Goal: Task Accomplishment & Management: Use online tool/utility

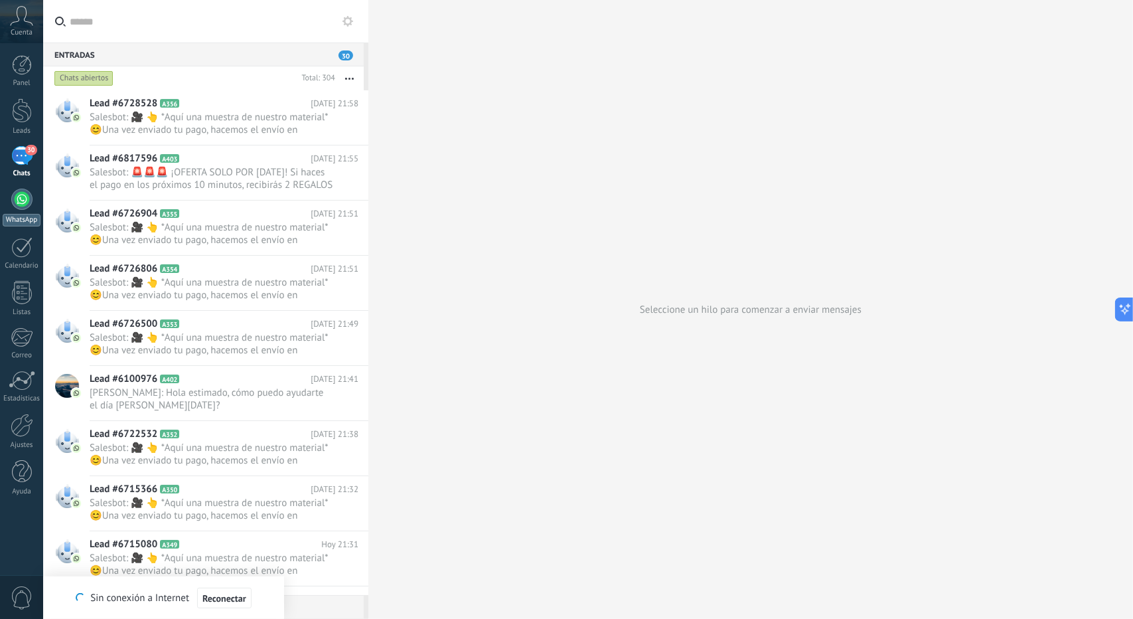
click at [23, 210] on link "WhatsApp" at bounding box center [21, 208] width 43 height 38
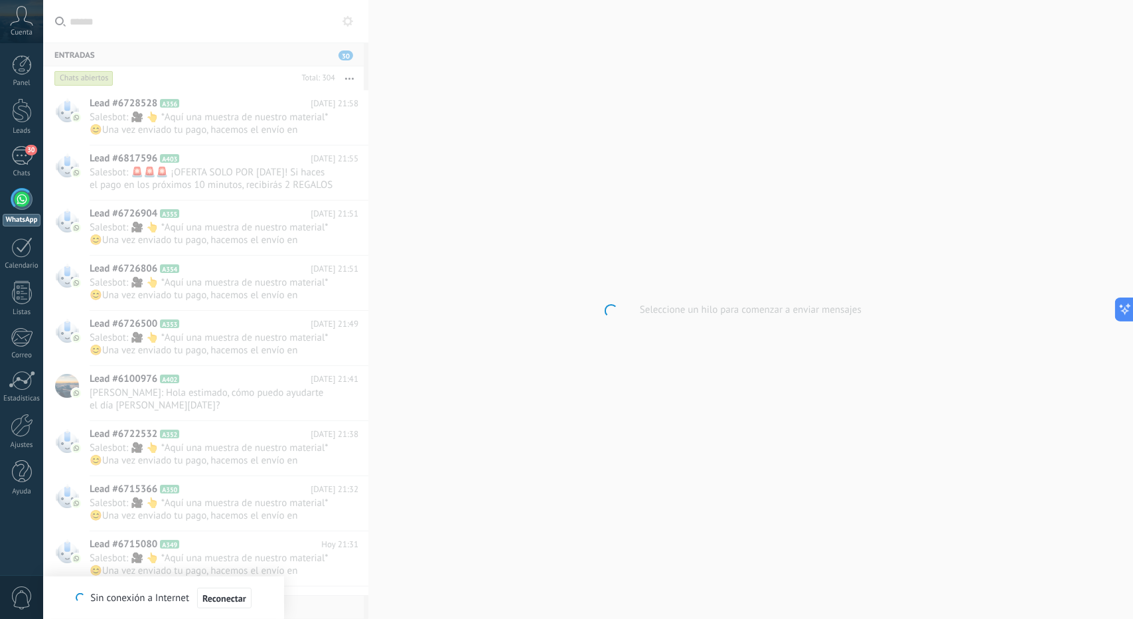
click at [27, 198] on div at bounding box center [21, 199] width 21 height 21
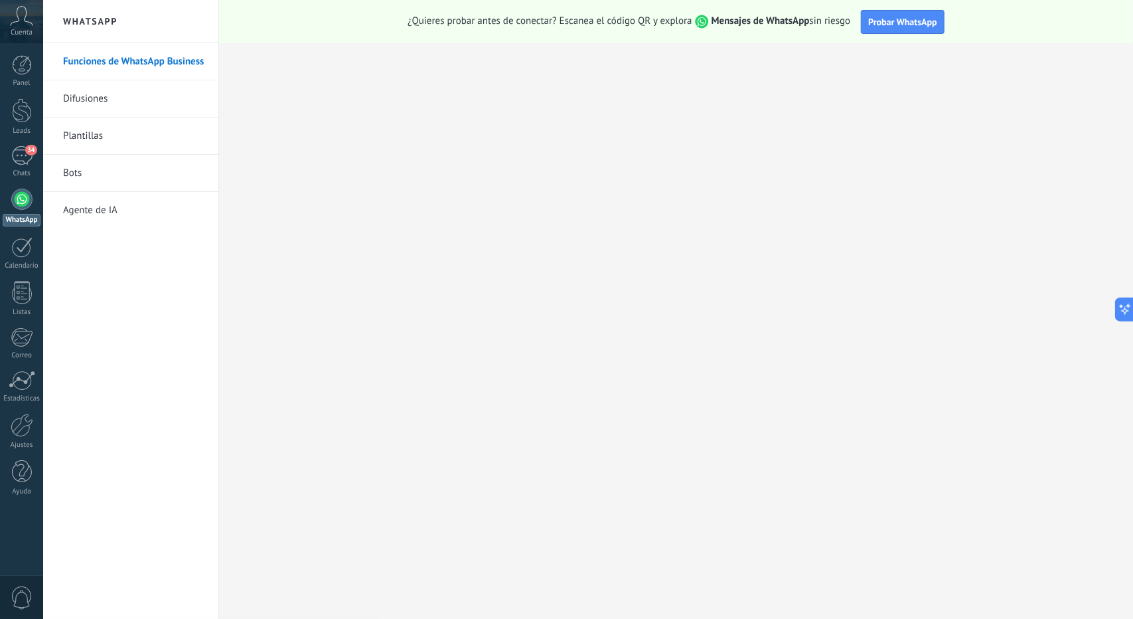
click at [80, 171] on link "Bots" at bounding box center [134, 173] width 142 height 37
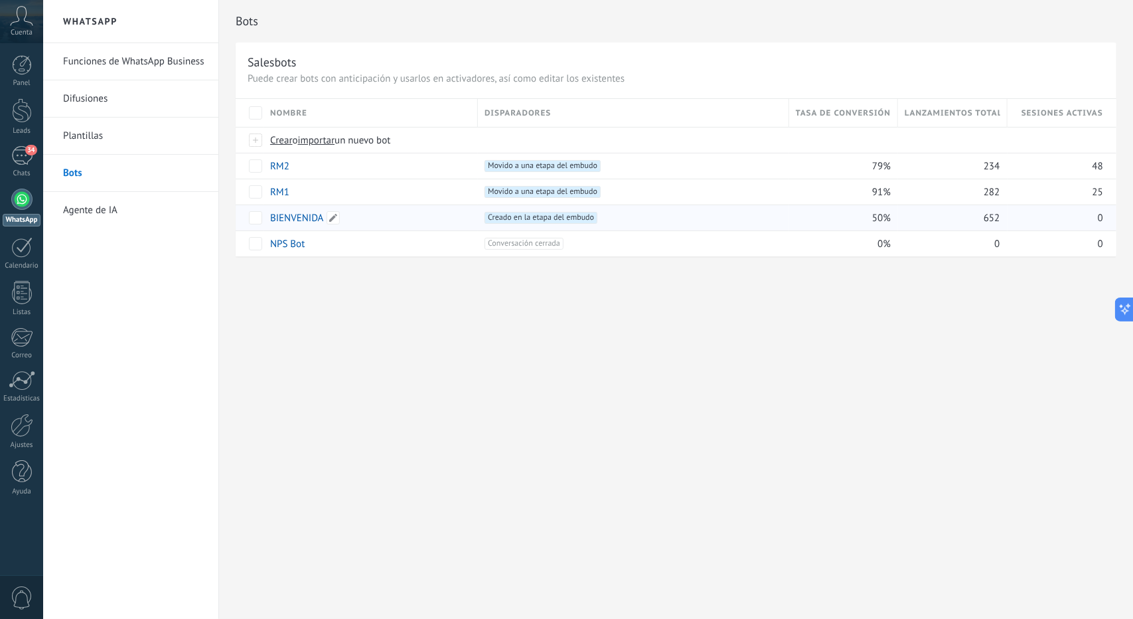
click at [293, 213] on link "BIENVENIDA" at bounding box center [297, 218] width 54 height 13
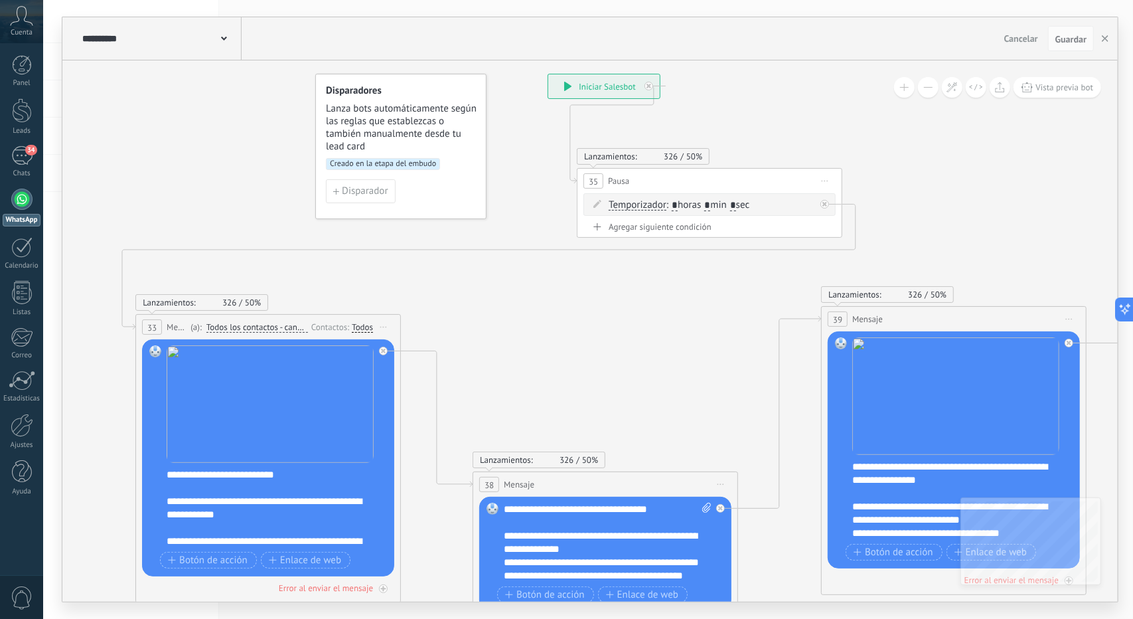
drag, startPoint x: 381, startPoint y: 424, endPoint x: 739, endPoint y: 268, distance: 390.7
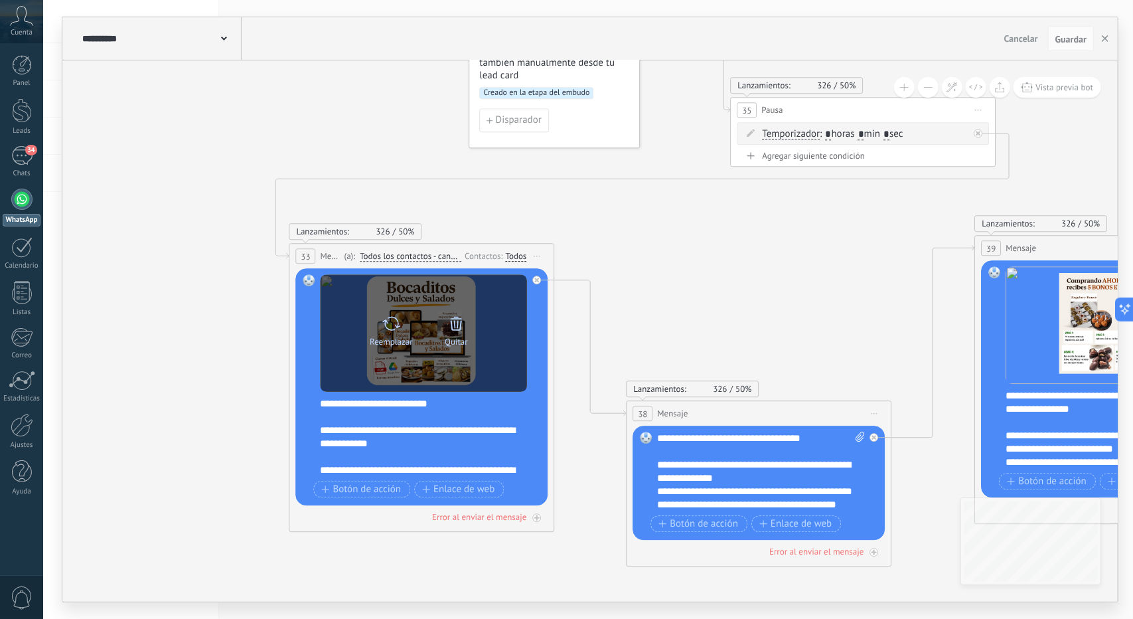
click at [449, 328] on icon at bounding box center [456, 323] width 19 height 19
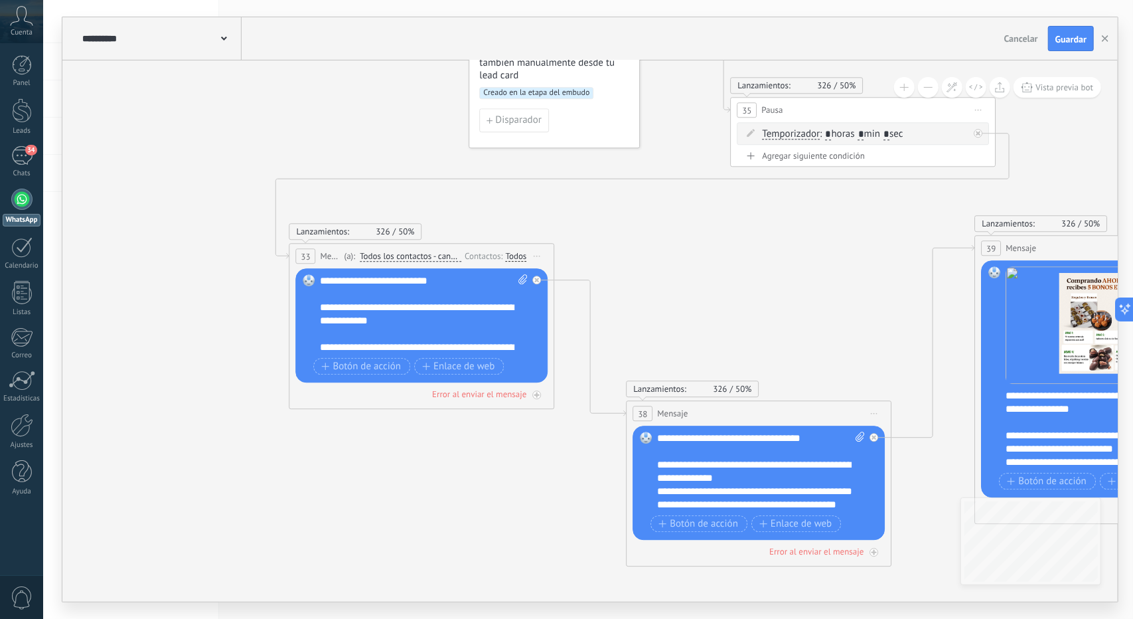
click at [521, 283] on icon at bounding box center [523, 279] width 9 height 10
click input "Subir" at bounding box center [0, 0] width 0 height 0
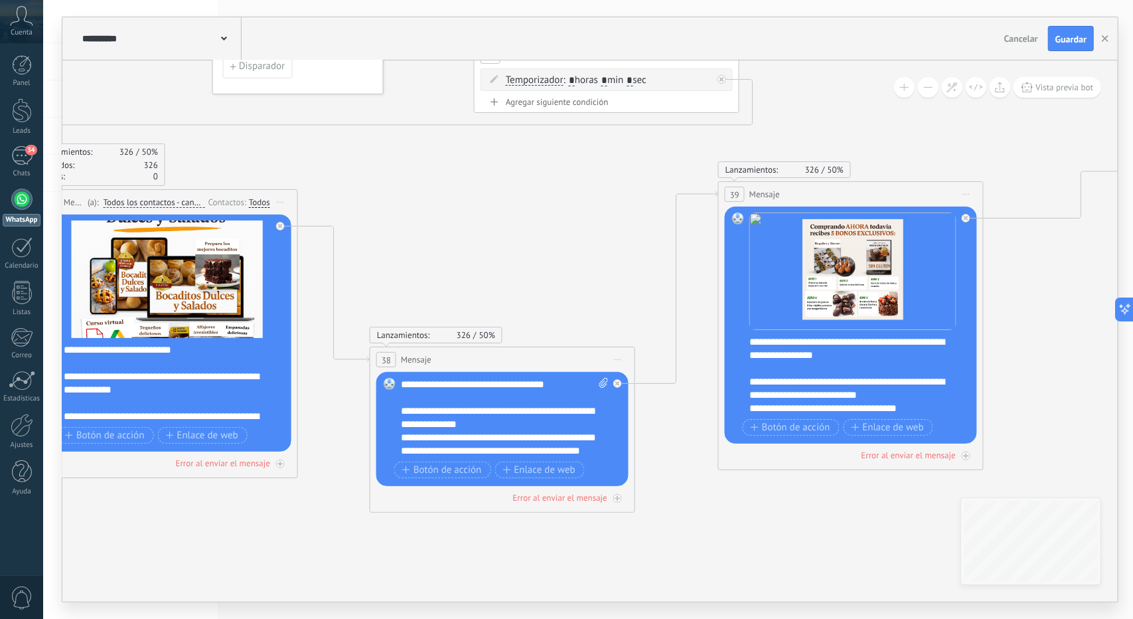
drag, startPoint x: 720, startPoint y: 291, endPoint x: 446, endPoint y: 212, distance: 284.5
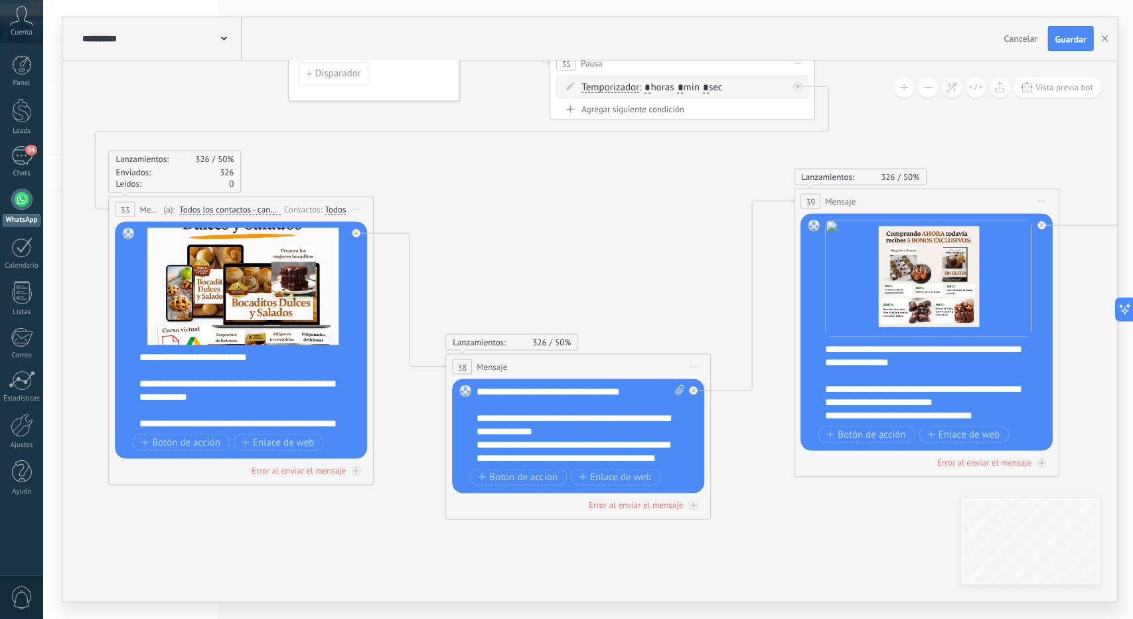
drag, startPoint x: 402, startPoint y: 269, endPoint x: 442, endPoint y: 285, distance: 42.9
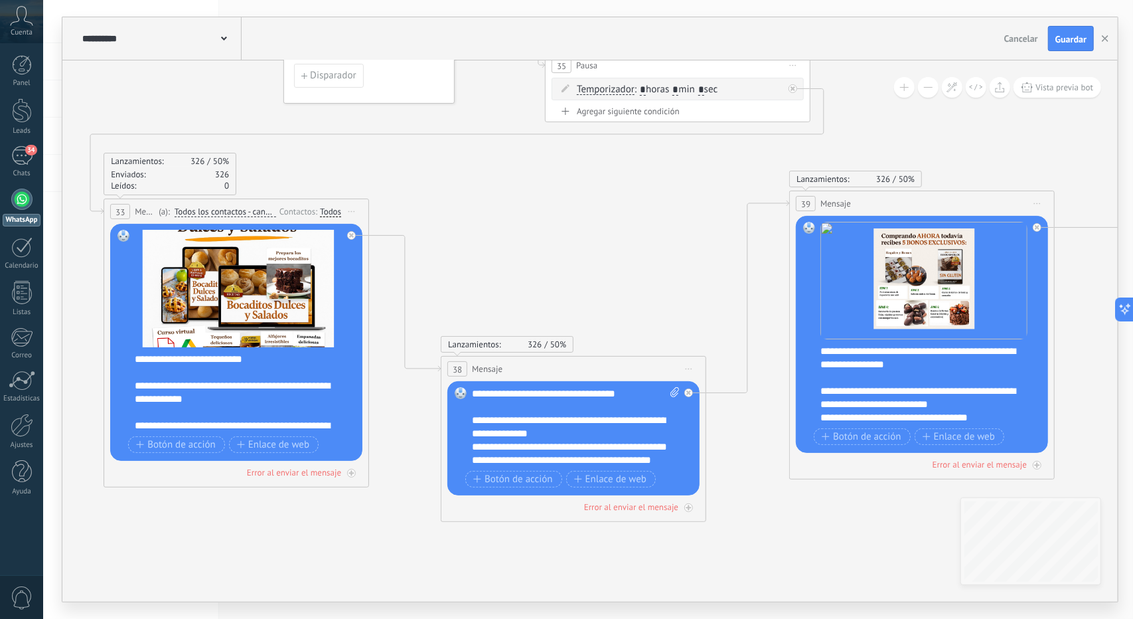
drag, startPoint x: 504, startPoint y: 246, endPoint x: 493, endPoint y: 246, distance: 11.3
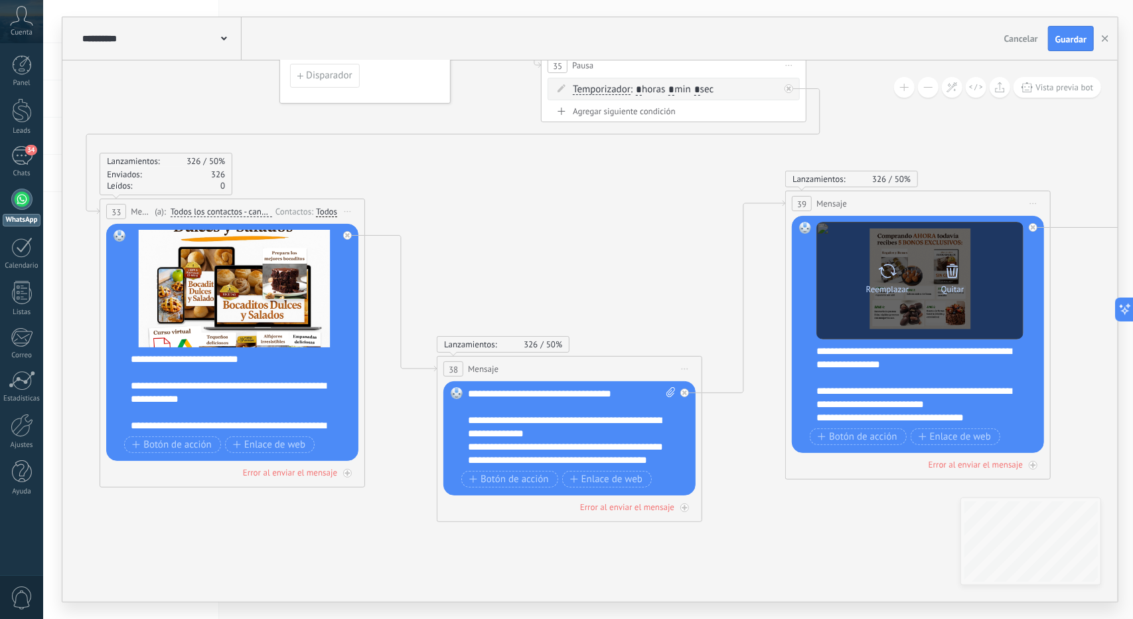
click at [944, 273] on icon at bounding box center [952, 271] width 19 height 19
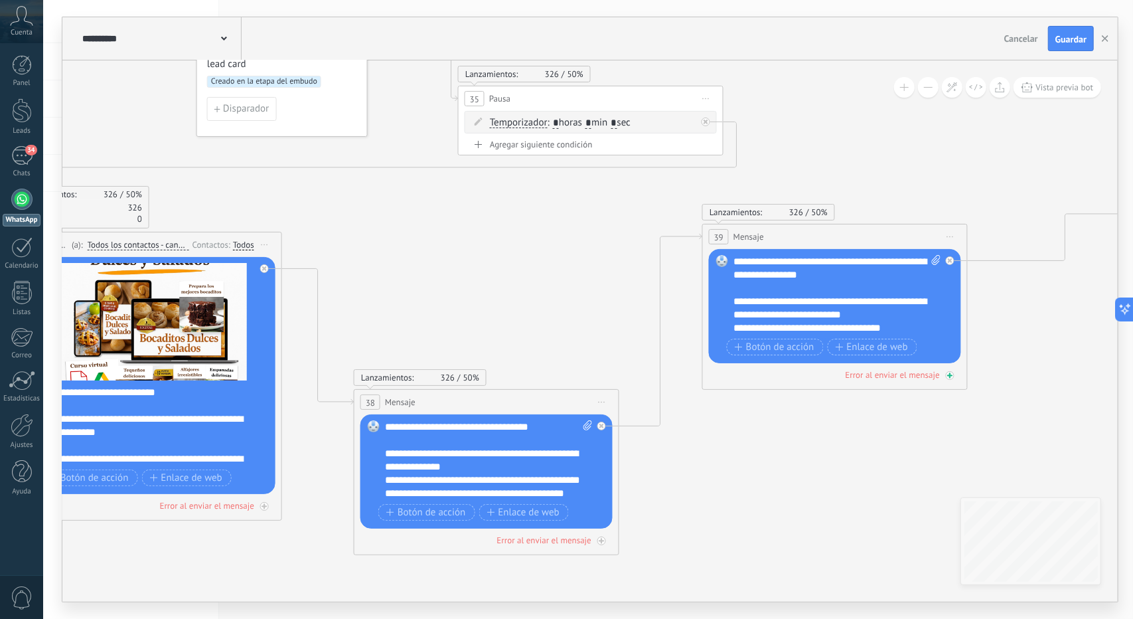
drag, startPoint x: 831, startPoint y: 368, endPoint x: 771, endPoint y: 380, distance: 60.8
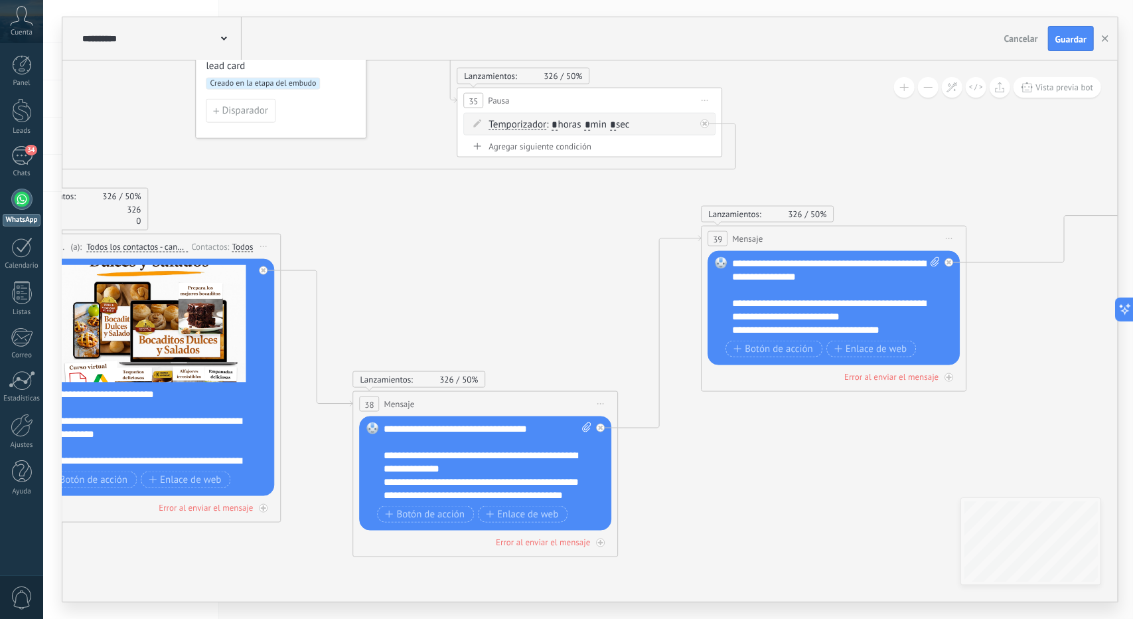
click at [935, 264] on icon at bounding box center [936, 262] width 9 height 10
click input "Subir" at bounding box center [0, 0] width 0 height 0
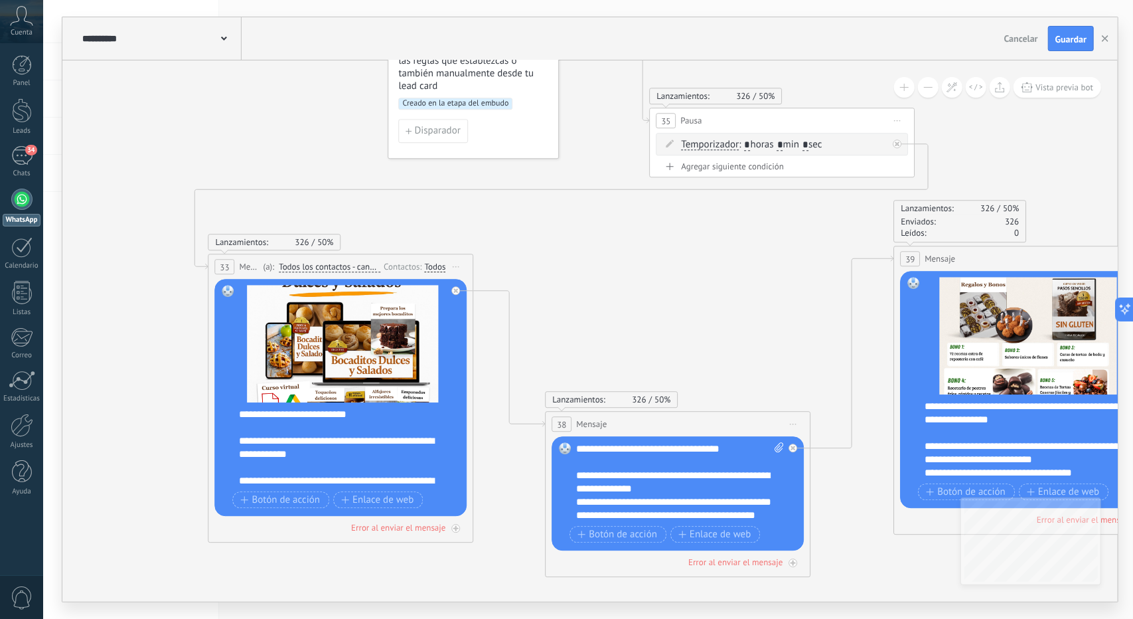
drag, startPoint x: 534, startPoint y: 185, endPoint x: 709, endPoint y: 222, distance: 178.5
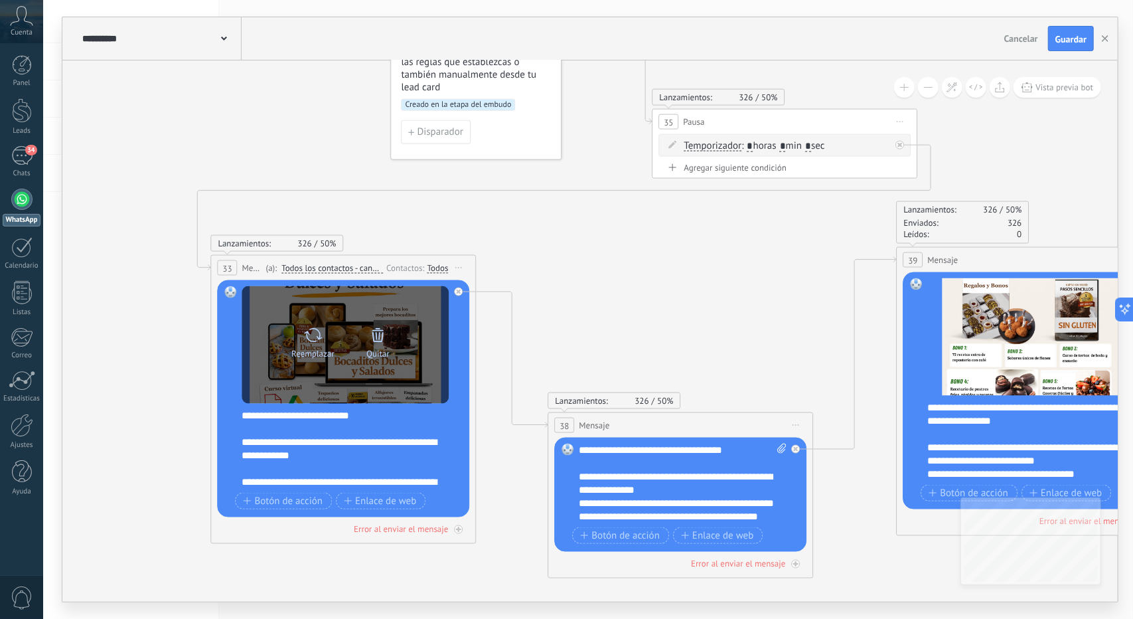
click at [376, 345] on div "Quitar" at bounding box center [379, 339] width 56 height 37
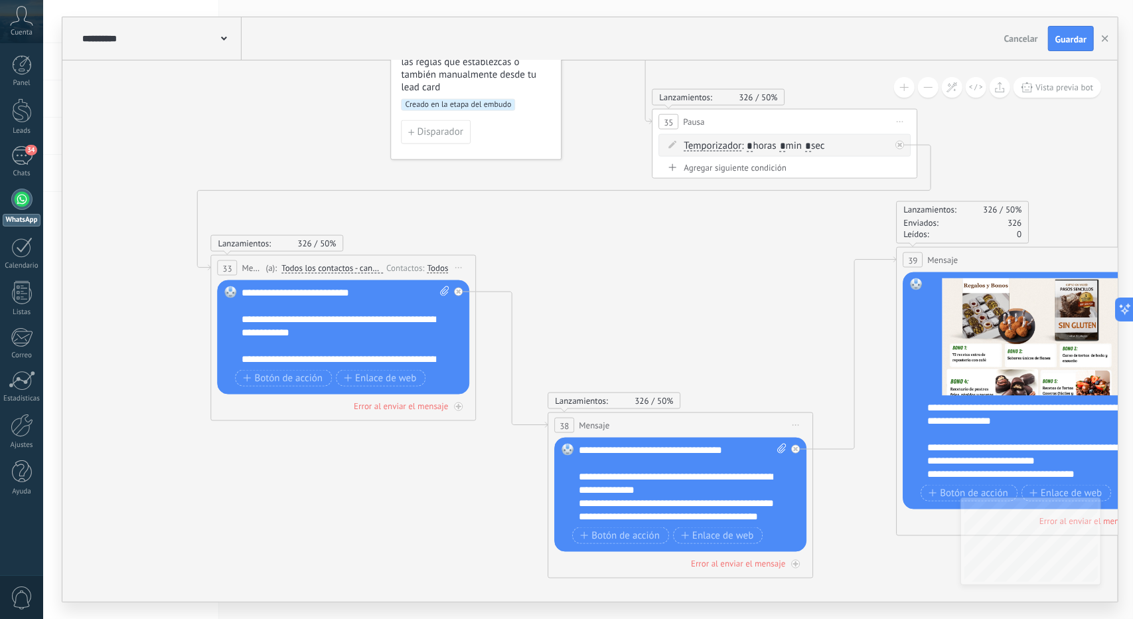
click at [442, 289] on icon at bounding box center [444, 291] width 9 height 10
click input "Subir" at bounding box center [0, 0] width 0 height 0
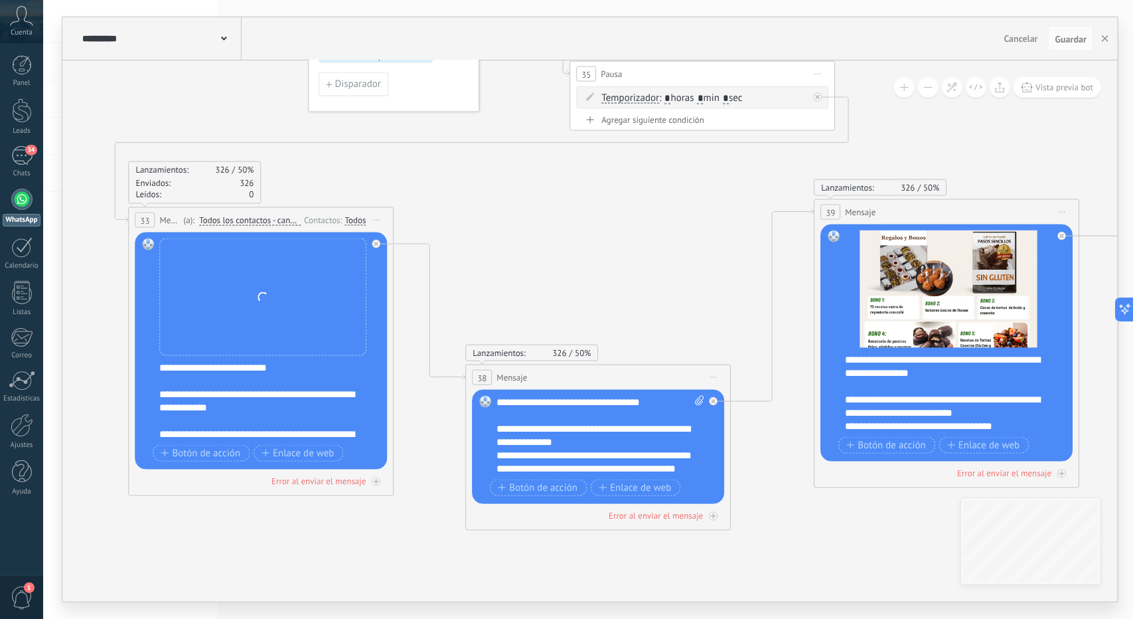
drag, startPoint x: 623, startPoint y: 289, endPoint x: 550, endPoint y: 248, distance: 84.2
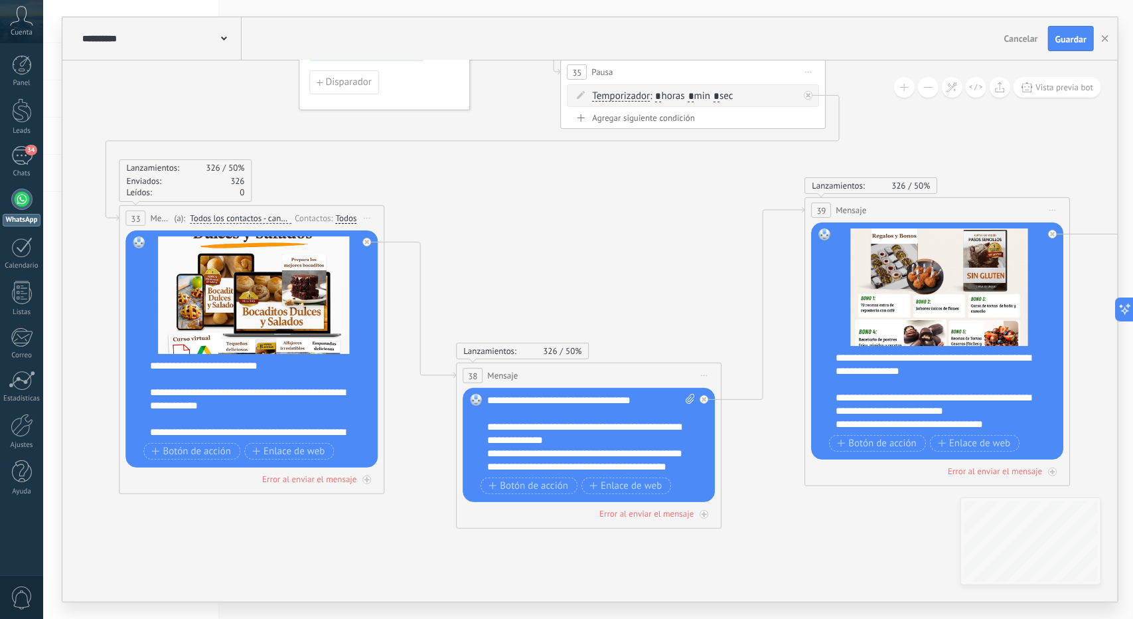
drag, startPoint x: 706, startPoint y: 252, endPoint x: 644, endPoint y: 234, distance: 64.5
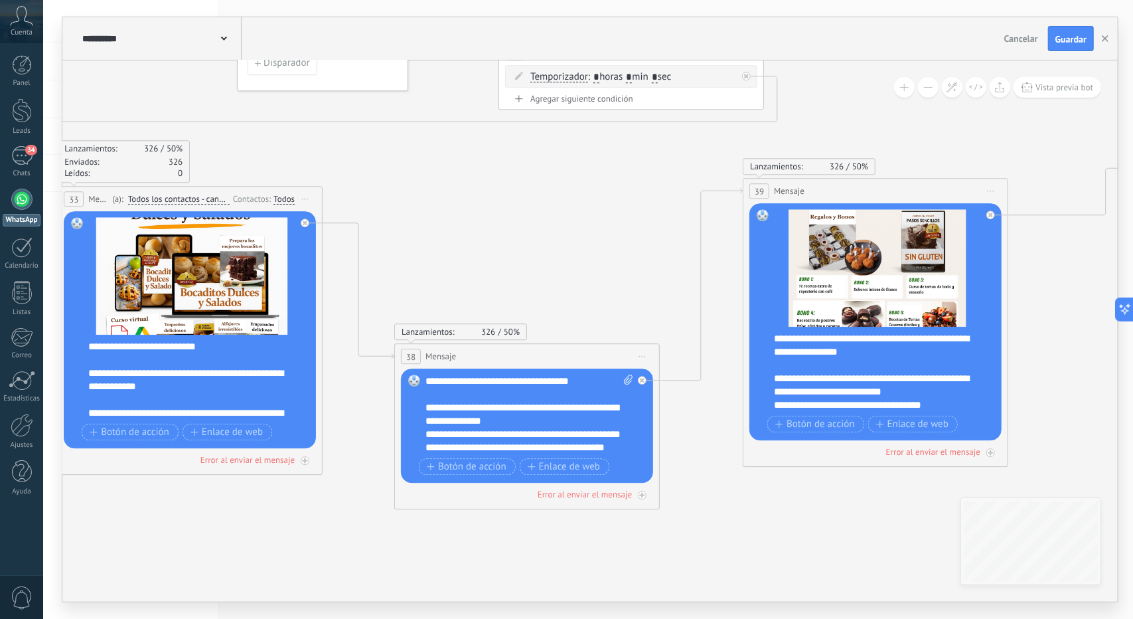
drag, startPoint x: 682, startPoint y: 233, endPoint x: 661, endPoint y: 228, distance: 21.3
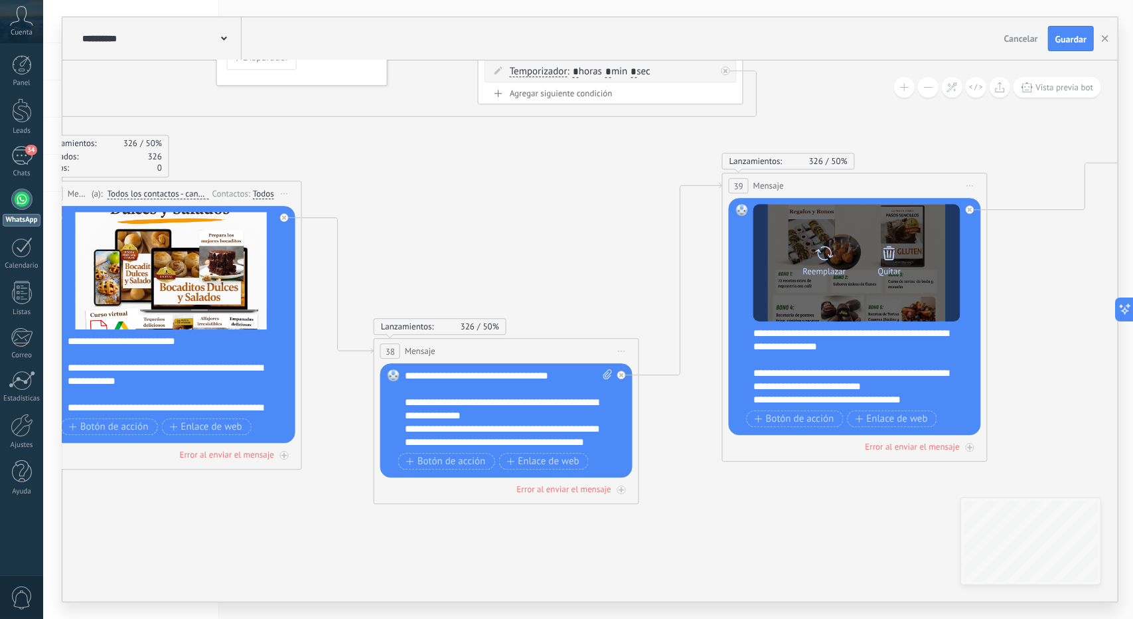
click at [890, 249] on icon at bounding box center [889, 253] width 19 height 19
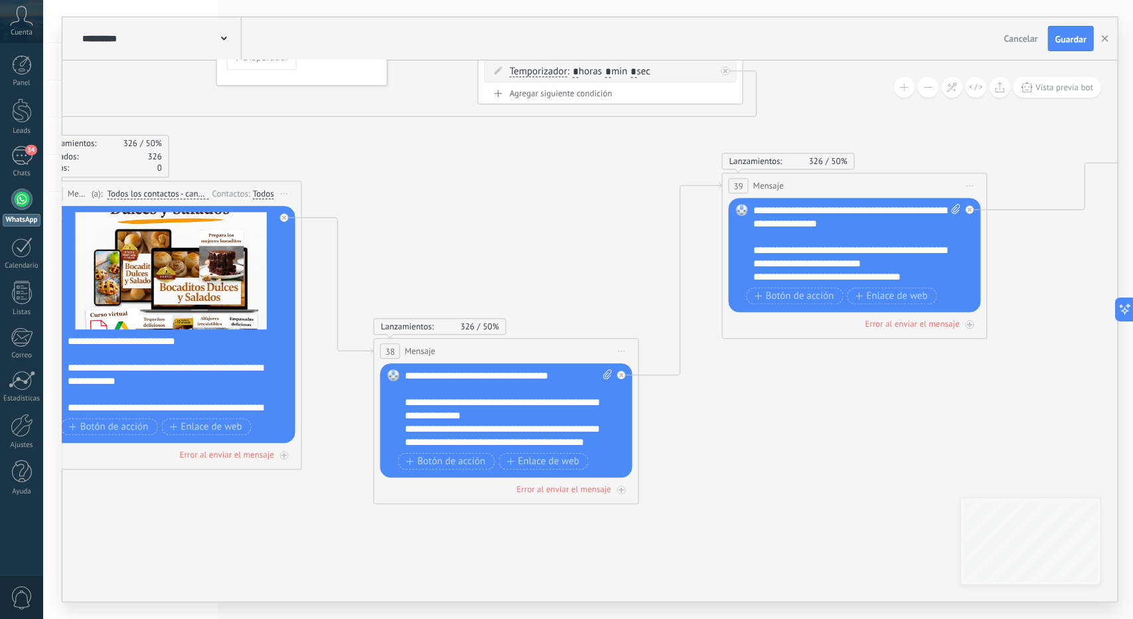
click at [953, 204] on icon at bounding box center [956, 209] width 9 height 10
click input "Subir" at bounding box center [0, 0] width 0 height 0
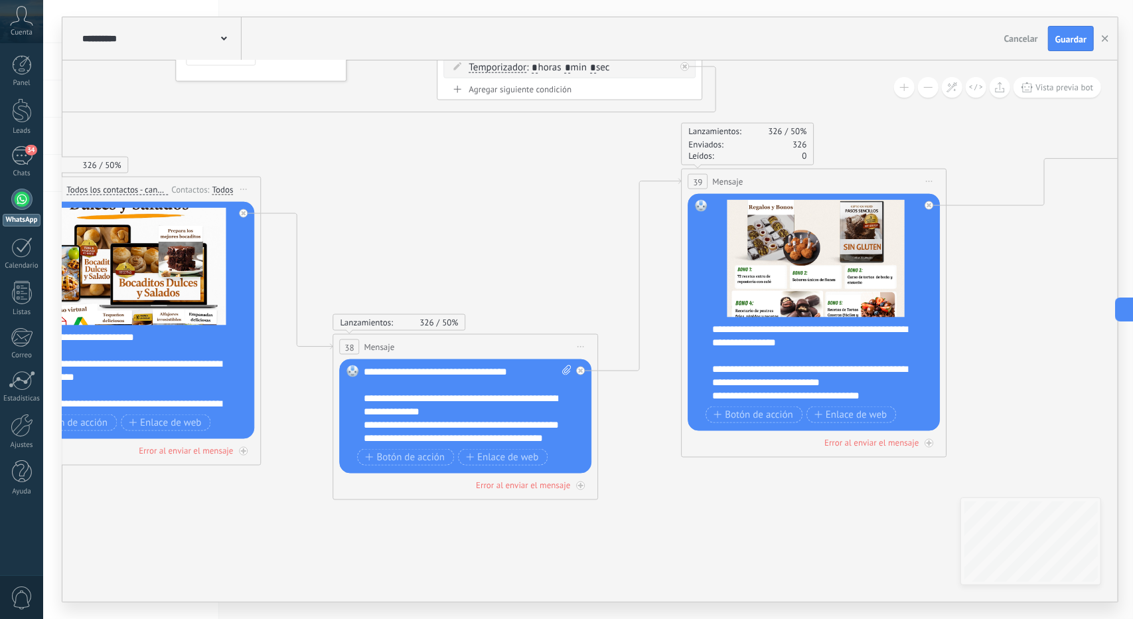
drag, startPoint x: 745, startPoint y: 515, endPoint x: 625, endPoint y: 493, distance: 121.5
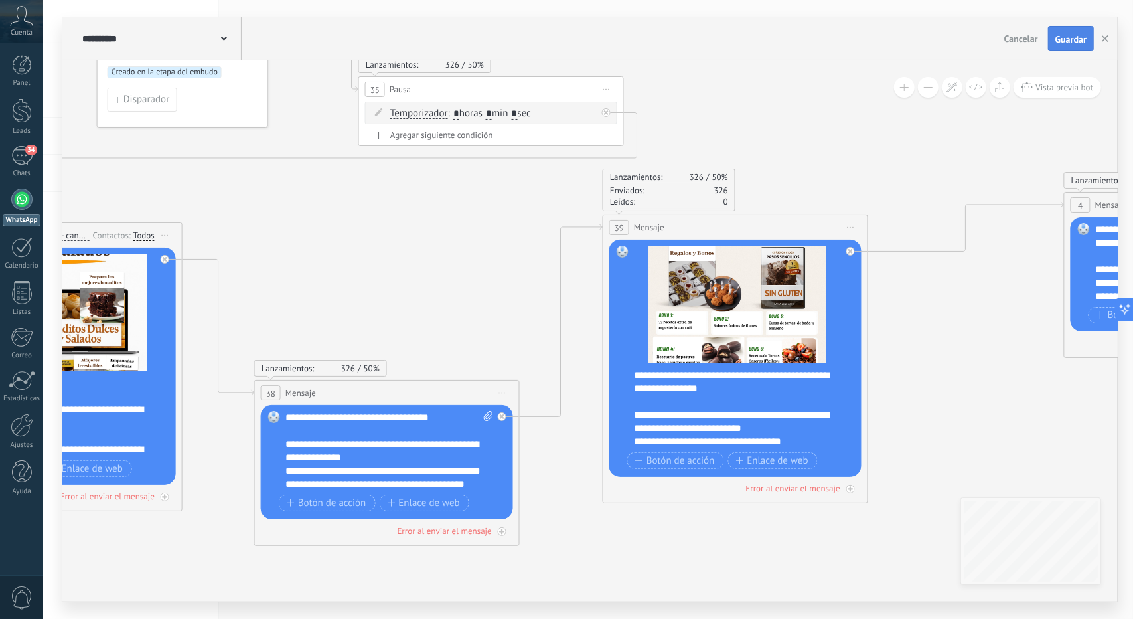
click at [1076, 36] on span "Guardar" at bounding box center [1071, 39] width 31 height 9
click at [1107, 38] on icon "button" at bounding box center [1105, 38] width 7 height 7
